Goal: Task Accomplishment & Management: Manage account settings

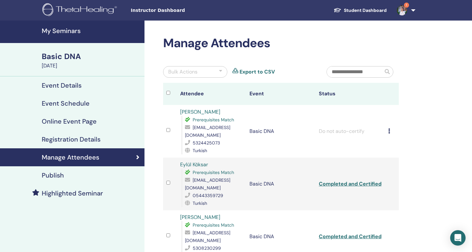
scroll to position [118, 0]
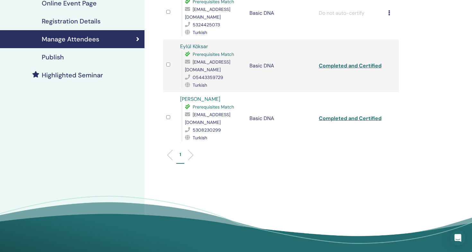
click at [77, 4] on h4 "Online Event Page" at bounding box center [69, 3] width 55 height 8
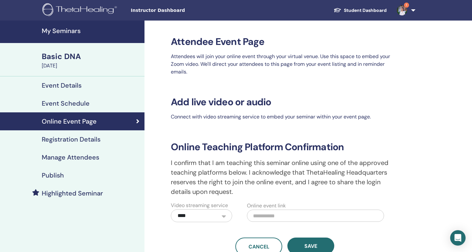
click at [102, 10] on img at bounding box center [80, 10] width 77 height 14
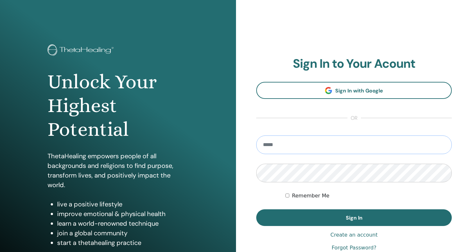
type input "**********"
click at [354, 218] on button "Sign In" at bounding box center [354, 218] width 196 height 17
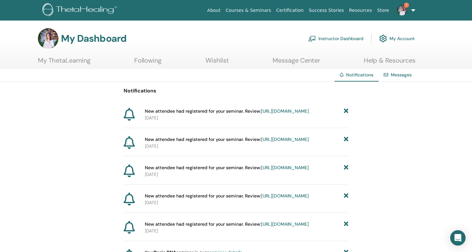
click at [261, 114] on link "https://member.thetahealing.com/instructor/seminar/376418/attendees" at bounding box center [285, 111] width 48 height 6
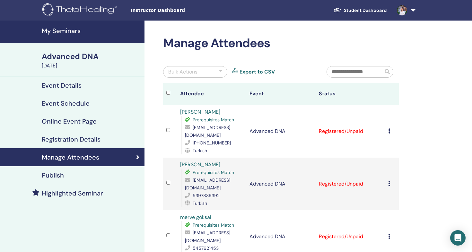
click at [389, 130] on icon at bounding box center [390, 131] width 2 height 5
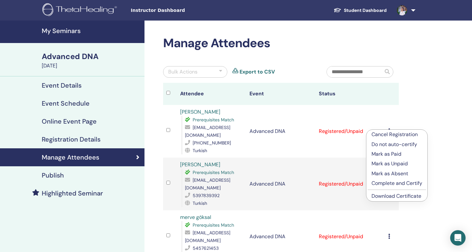
click at [385, 153] on p "Mark as Paid" at bounding box center [397, 154] width 51 height 8
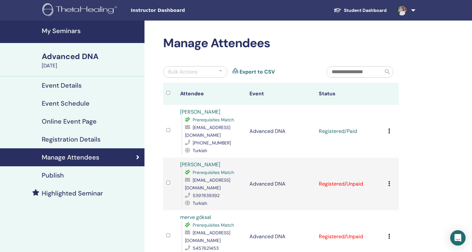
click at [445, 127] on div "Manage Attendees Bulk Actions Export to CSV Attendee Event Status İrem Şentürk …" at bounding box center [302, 252] width 315 height 463
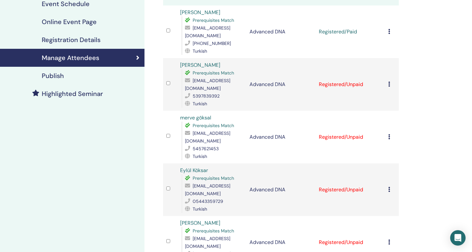
scroll to position [131, 0]
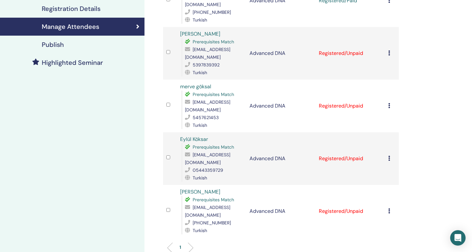
click at [389, 103] on div "Cancel Registration Do not auto-certify Mark as Paid Mark as Unpaid Mark as Abs…" at bounding box center [392, 106] width 7 height 8
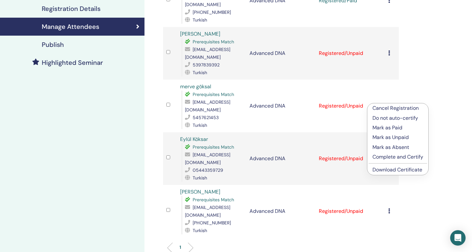
click at [385, 127] on p "Mark as Paid" at bounding box center [398, 128] width 51 height 8
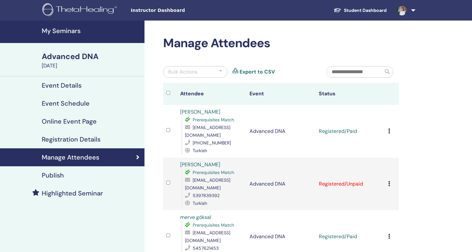
scroll to position [131, 0]
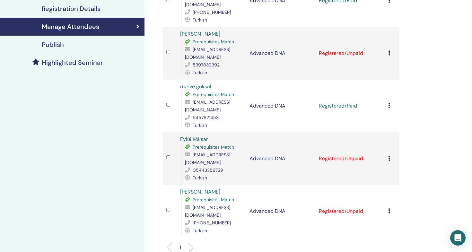
click at [448, 103] on div "Manage Attendees Bulk Actions Export to CSV Attendee Event Status İrem Şentürk …" at bounding box center [302, 121] width 315 height 463
click at [390, 209] on icon at bounding box center [390, 211] width 2 height 5
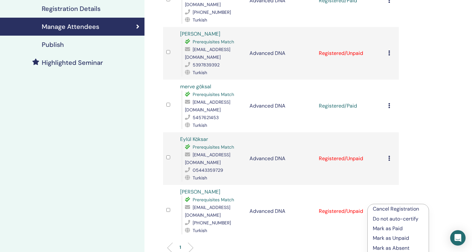
click at [389, 229] on p "Mark as Paid" at bounding box center [398, 229] width 51 height 8
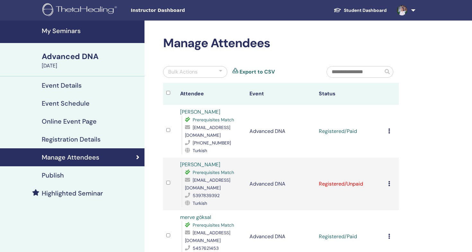
scroll to position [131, 0]
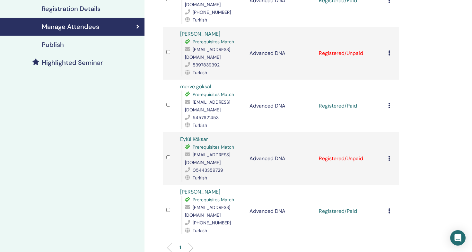
click at [389, 156] on icon at bounding box center [390, 158] width 2 height 5
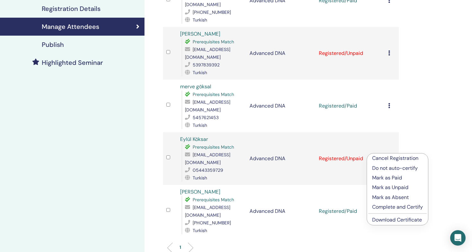
click at [383, 187] on p "Mark as Unpaid" at bounding box center [397, 188] width 51 height 8
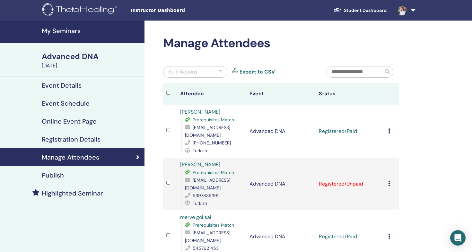
scroll to position [131, 0]
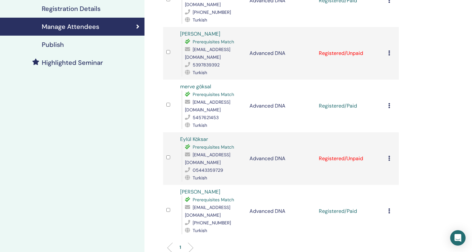
click at [389, 156] on icon at bounding box center [390, 158] width 2 height 5
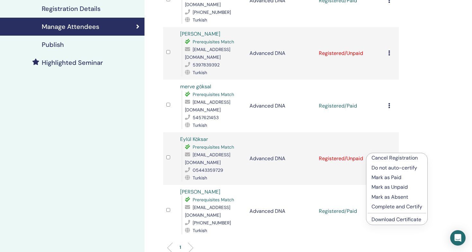
click at [385, 168] on p "Do not auto-certify" at bounding box center [397, 168] width 51 height 8
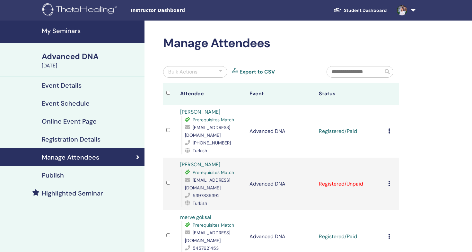
scroll to position [131, 0]
